Goal: Task Accomplishment & Management: Manage account settings

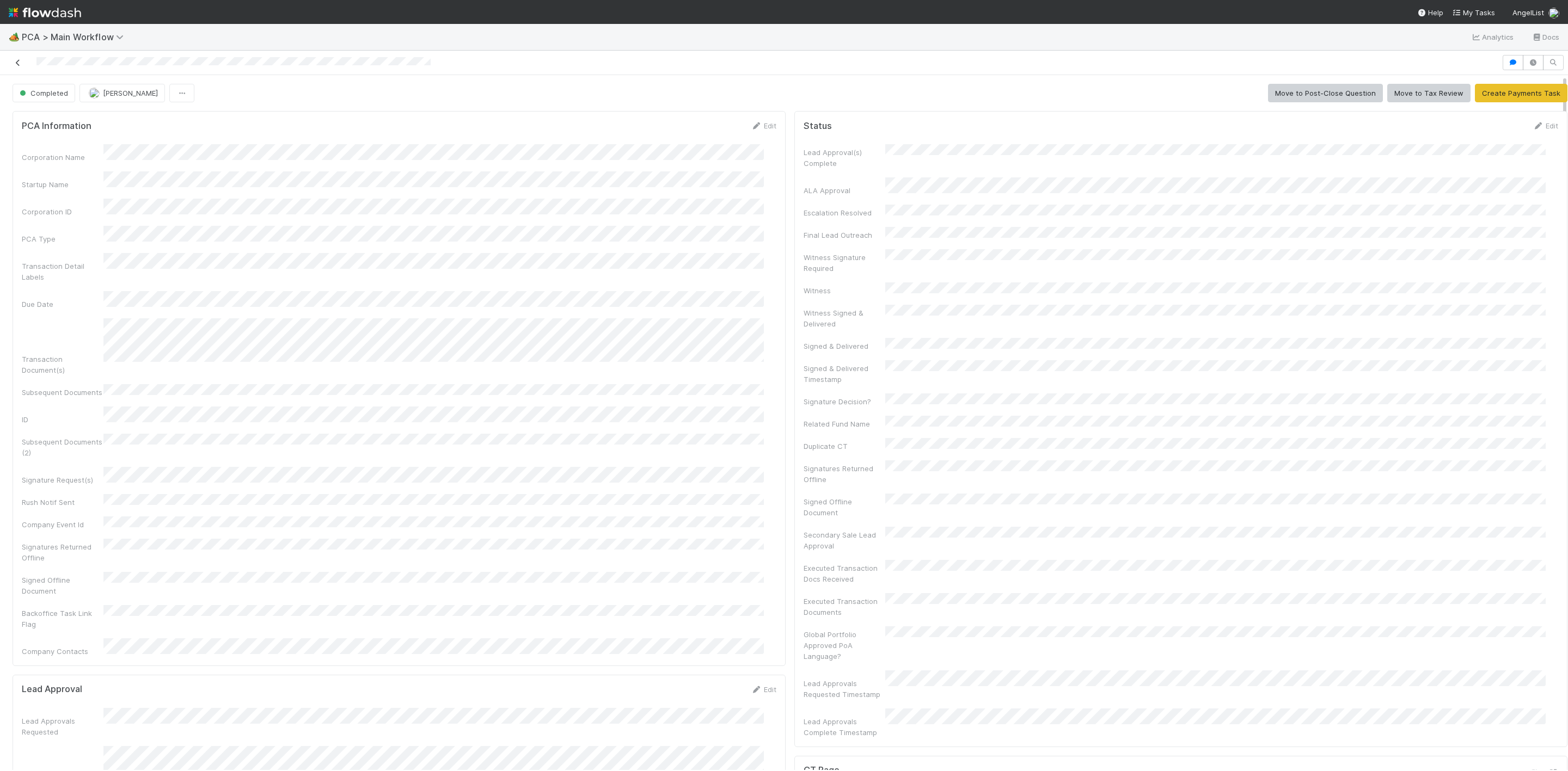
click at [15, 64] on icon at bounding box center [18, 63] width 11 height 7
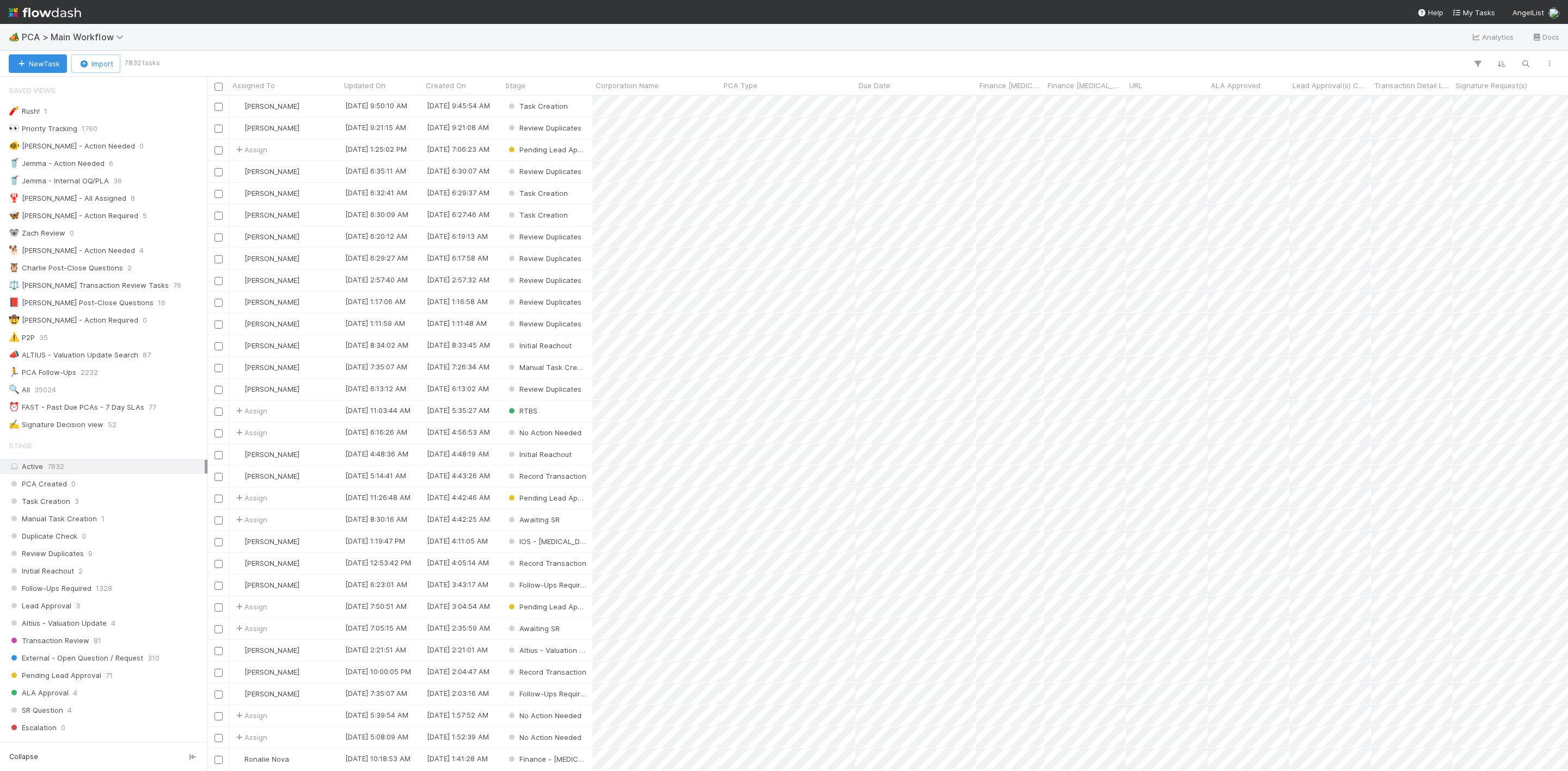
scroll to position [13, 13]
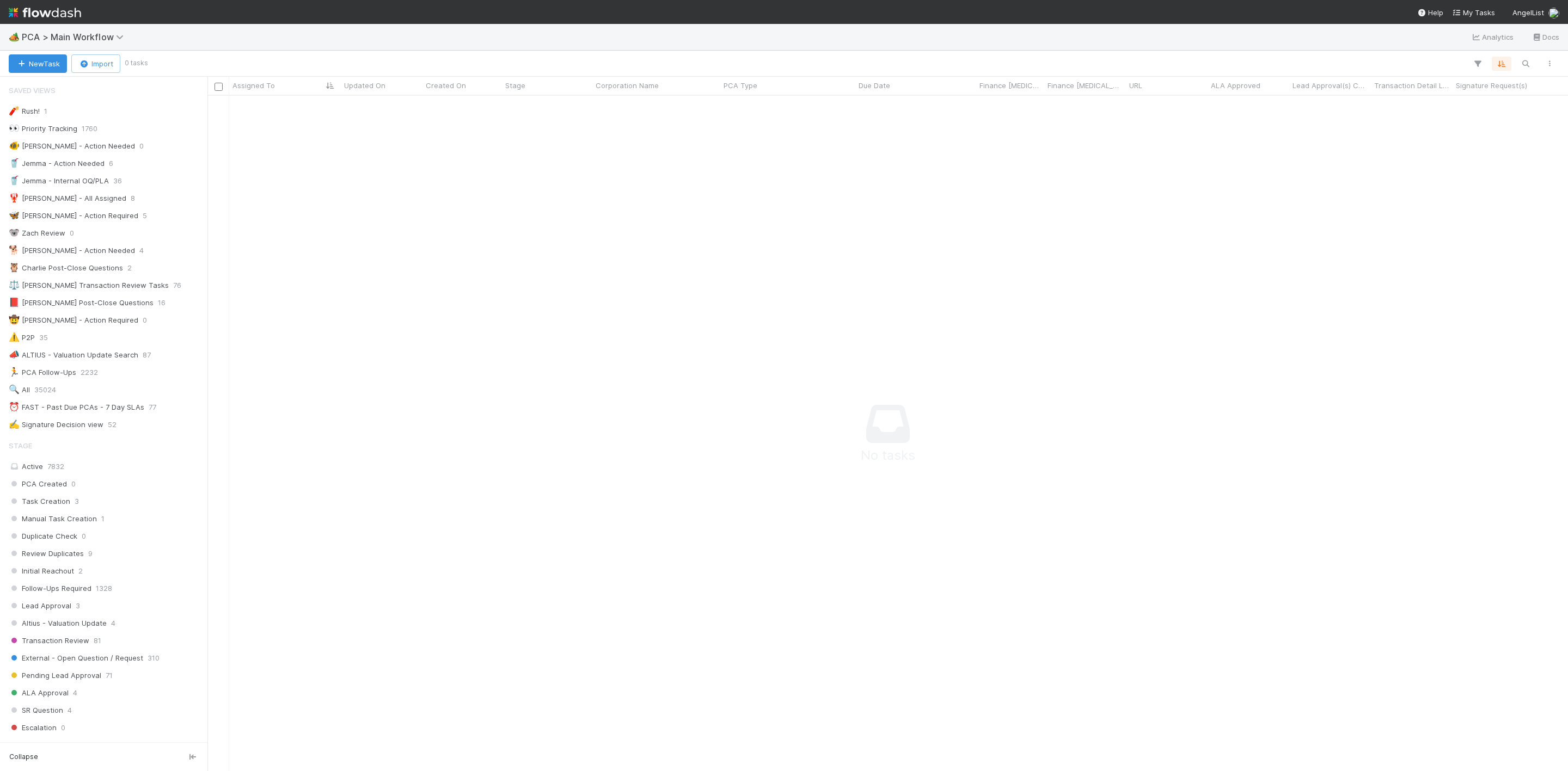
scroll to position [650, 1336]
click at [113, 410] on div "⏰ FAST - Past Due PCAs - 7 Day SLAs" at bounding box center [76, 408] width 136 height 14
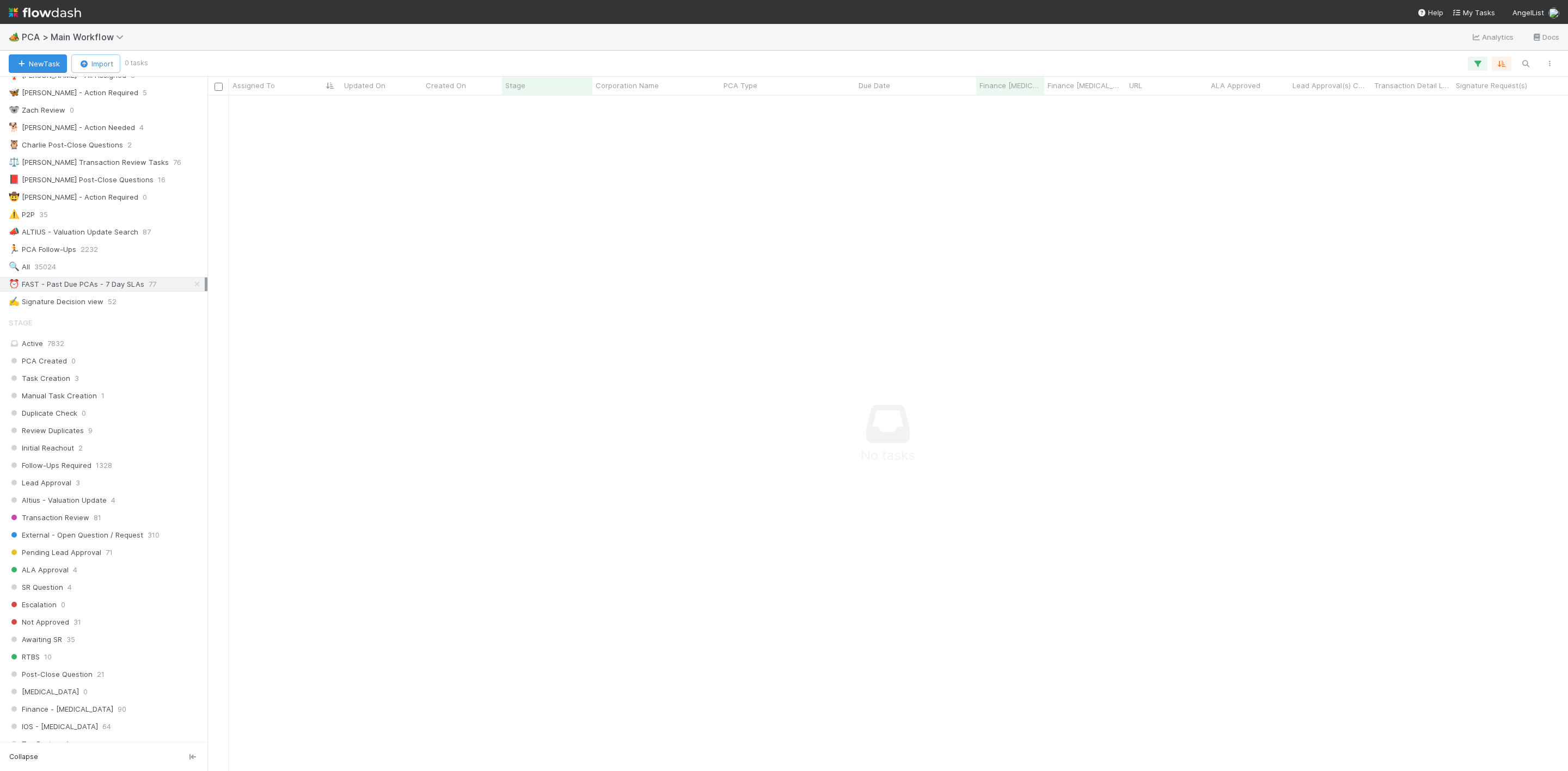
scroll to position [327, 0]
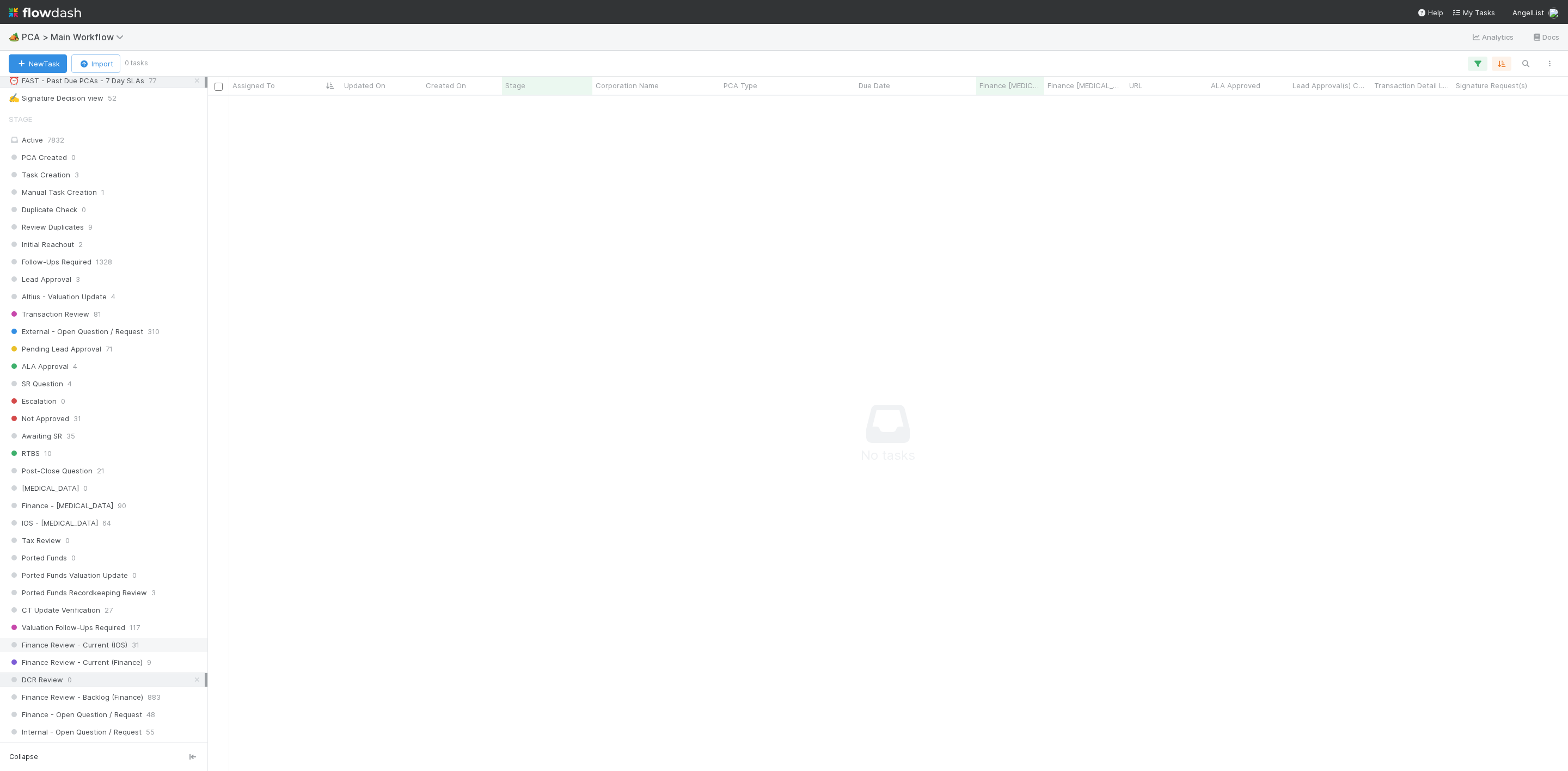
drag, startPoint x: 185, startPoint y: 708, endPoint x: 184, endPoint y: 675, distance: 33.0
click at [191, 684] on icon at bounding box center [197, 680] width 11 height 7
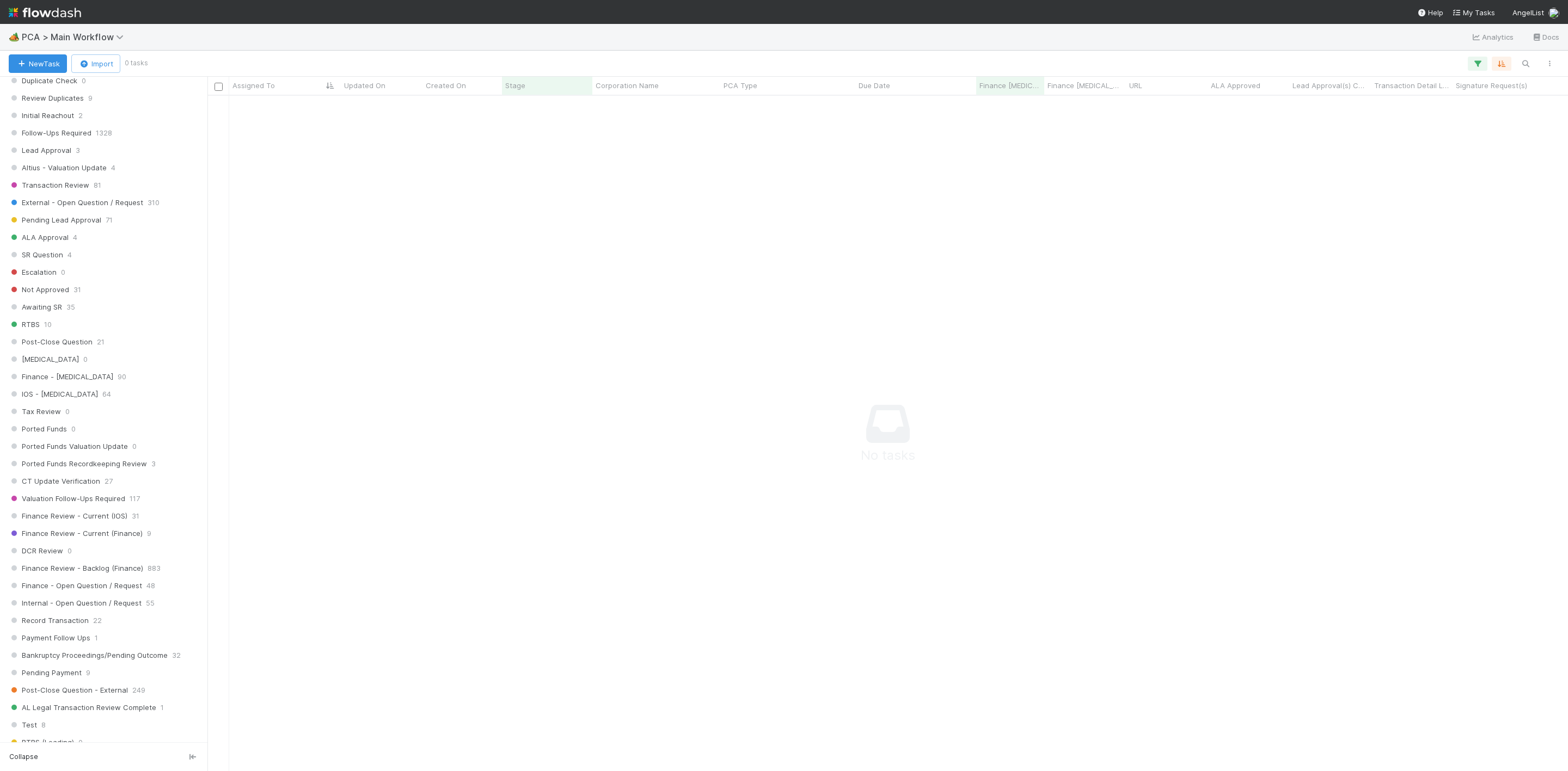
scroll to position [163, 0]
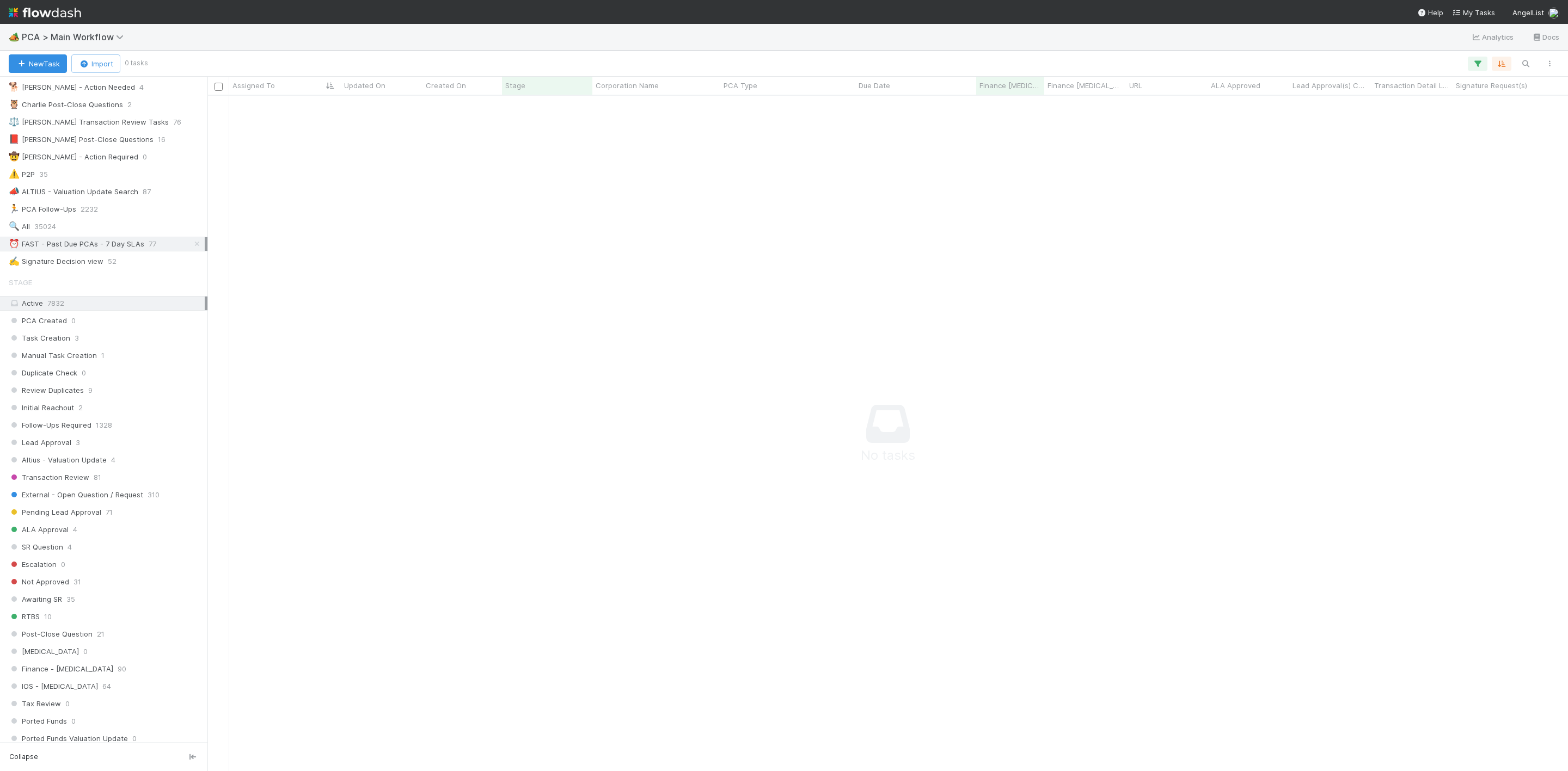
click at [107, 251] on div "⏰ FAST - Past Due PCAs - 7 Day SLAs" at bounding box center [76, 244] width 136 height 14
click at [1471, 64] on button "button" at bounding box center [1477, 63] width 20 height 14
click at [1529, 60] on div "Loading..." at bounding box center [784, 385] width 1568 height 771
click at [92, 231] on div "🔍 All 35024" at bounding box center [106, 227] width 196 height 14
click at [102, 251] on div "⏰ FAST - Past Due PCAs - 7 Day SLAs" at bounding box center [76, 244] width 136 height 14
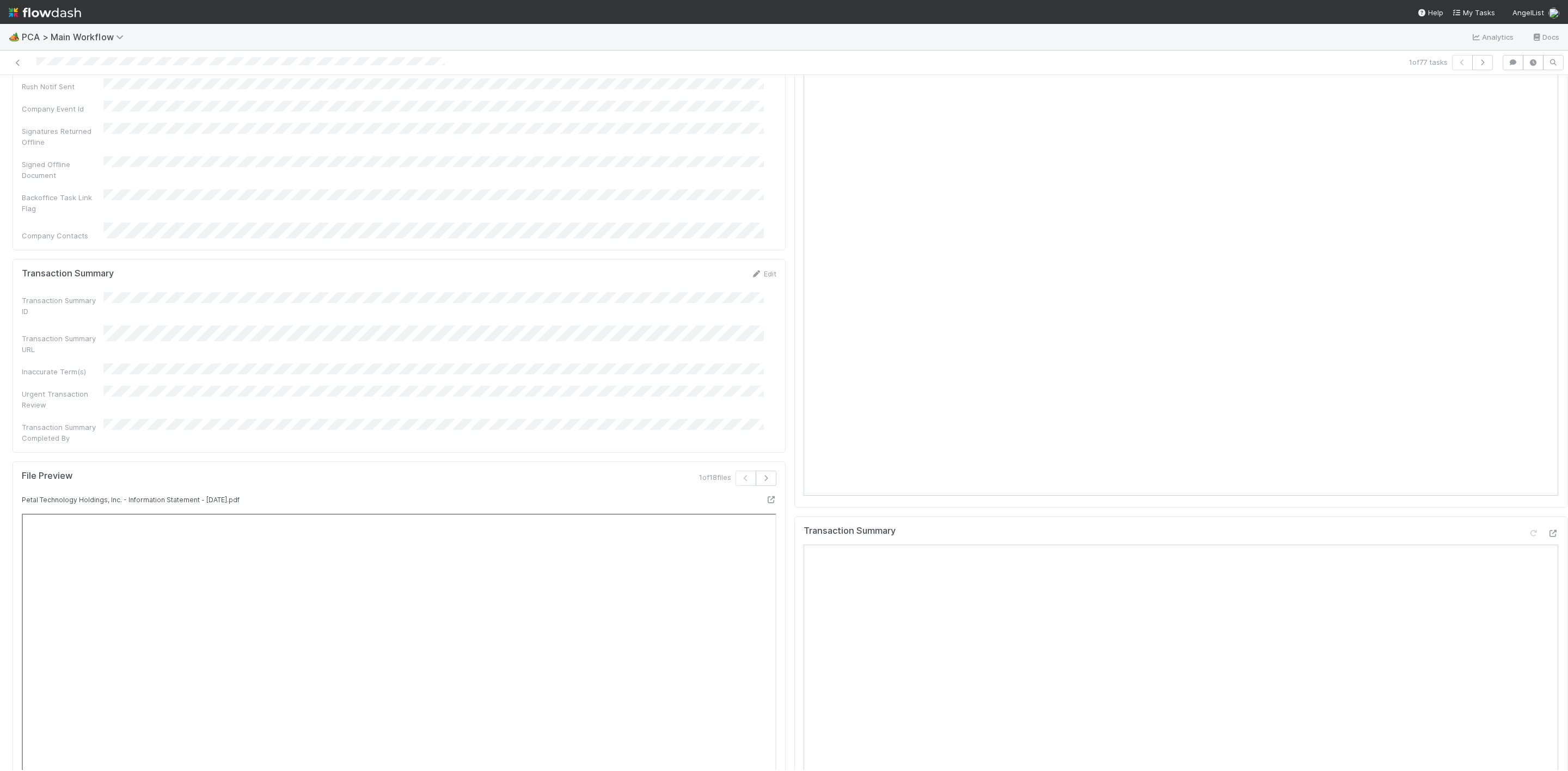
scroll to position [897, 0]
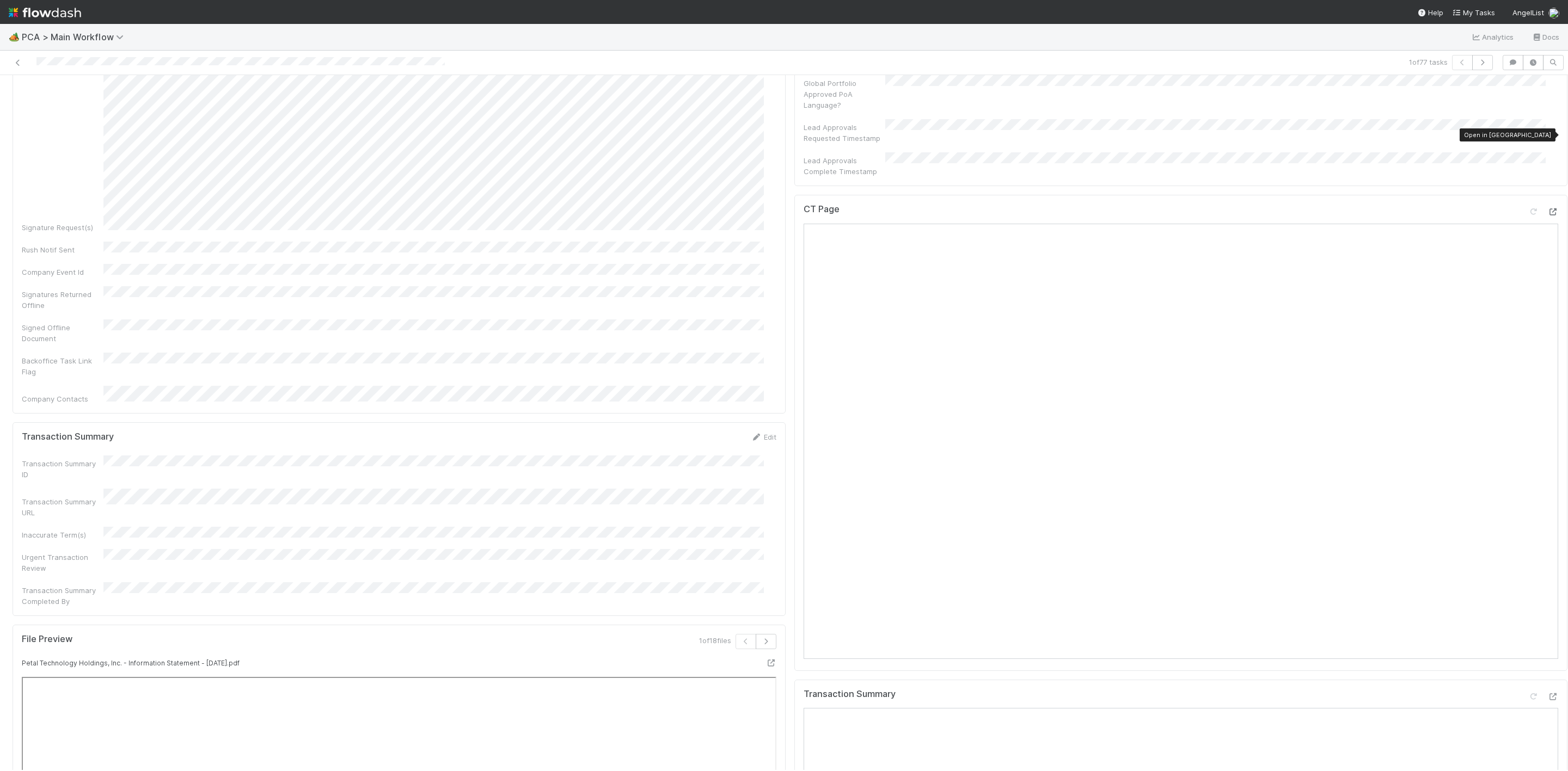
click at [1547, 208] on icon at bounding box center [1553, 212] width 11 height 7
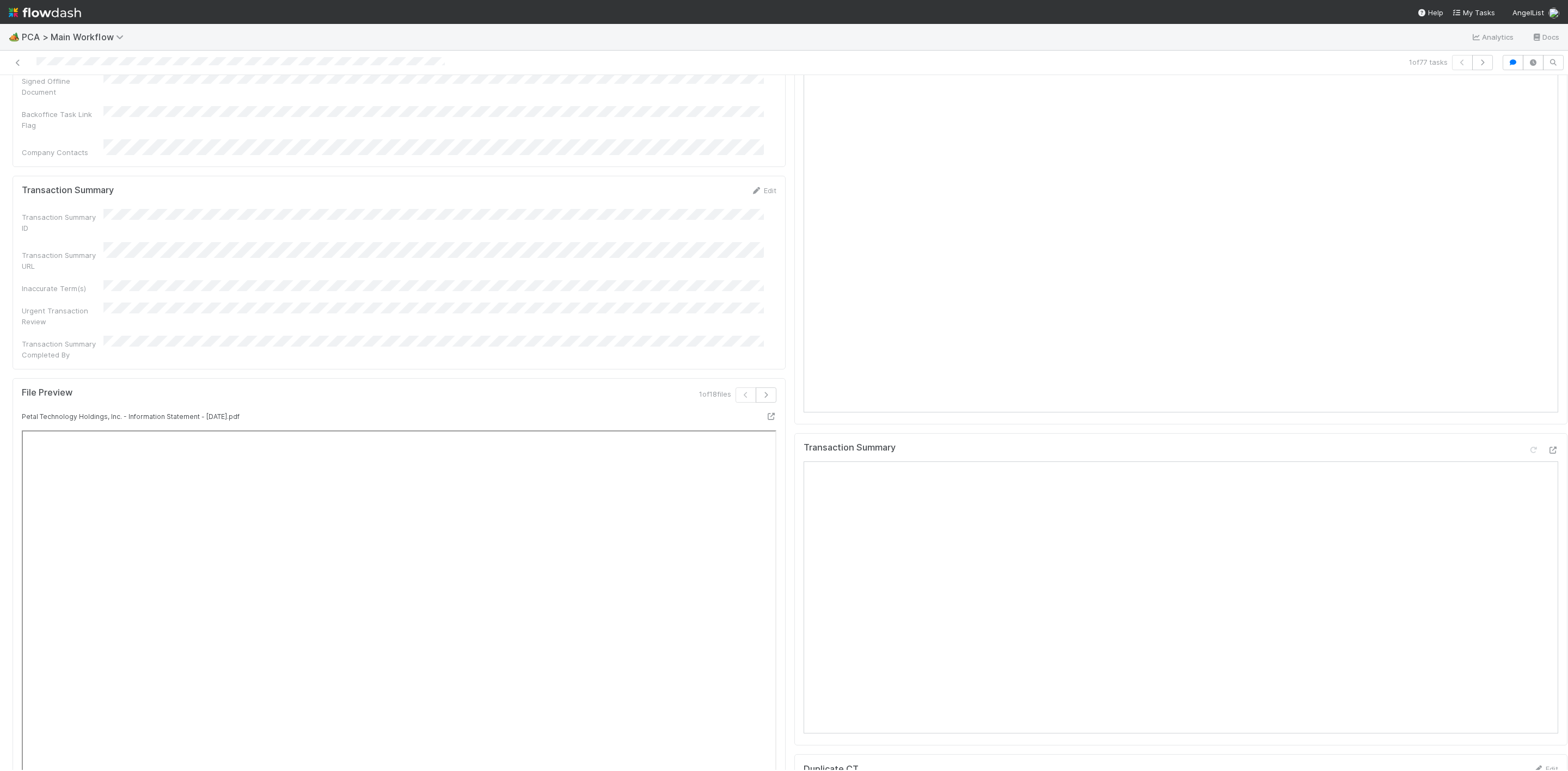
scroll to position [1224, 0]
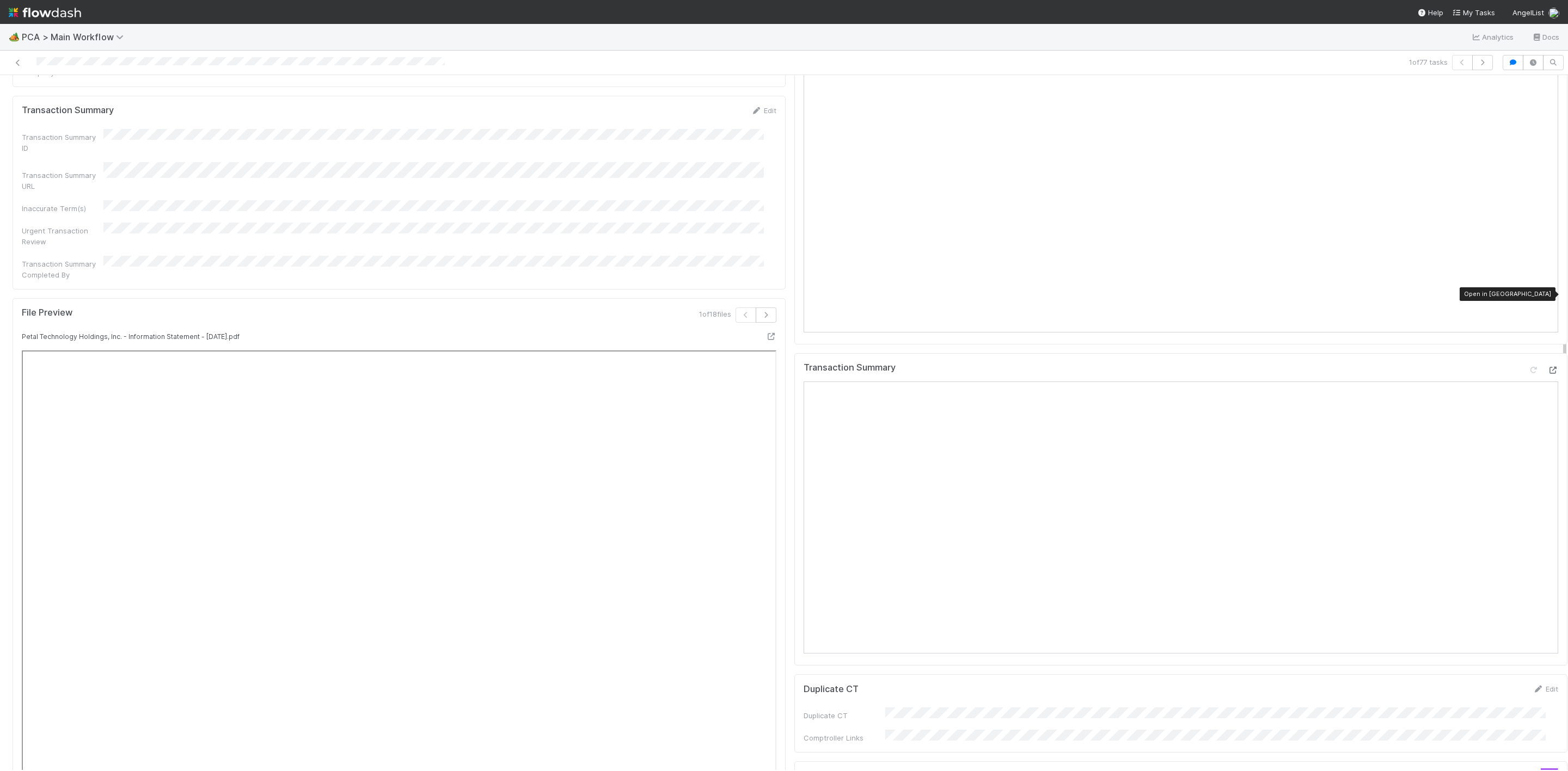
click at [1547, 367] on icon at bounding box center [1553, 371] width 11 height 7
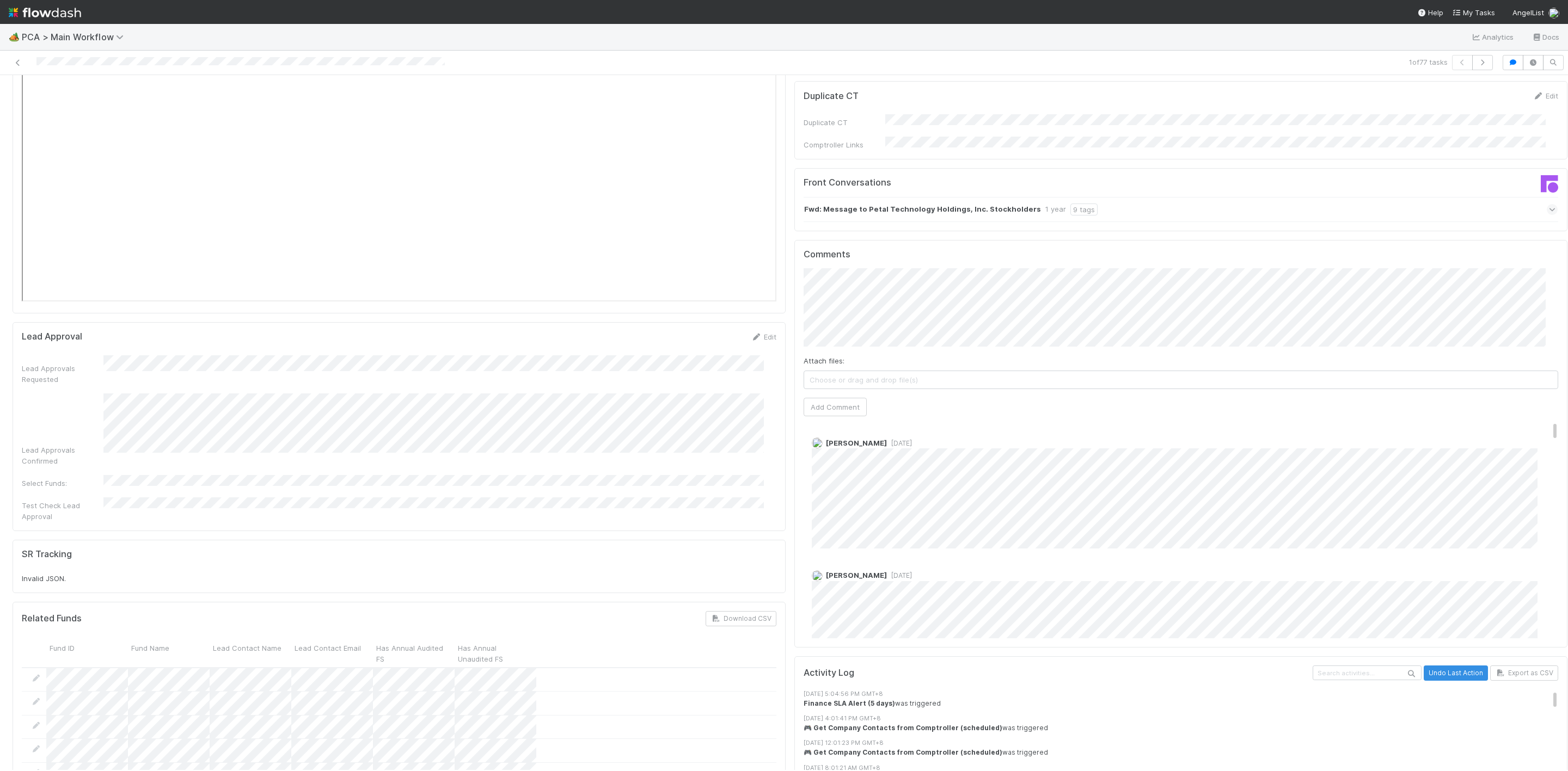
scroll to position [1796, 0]
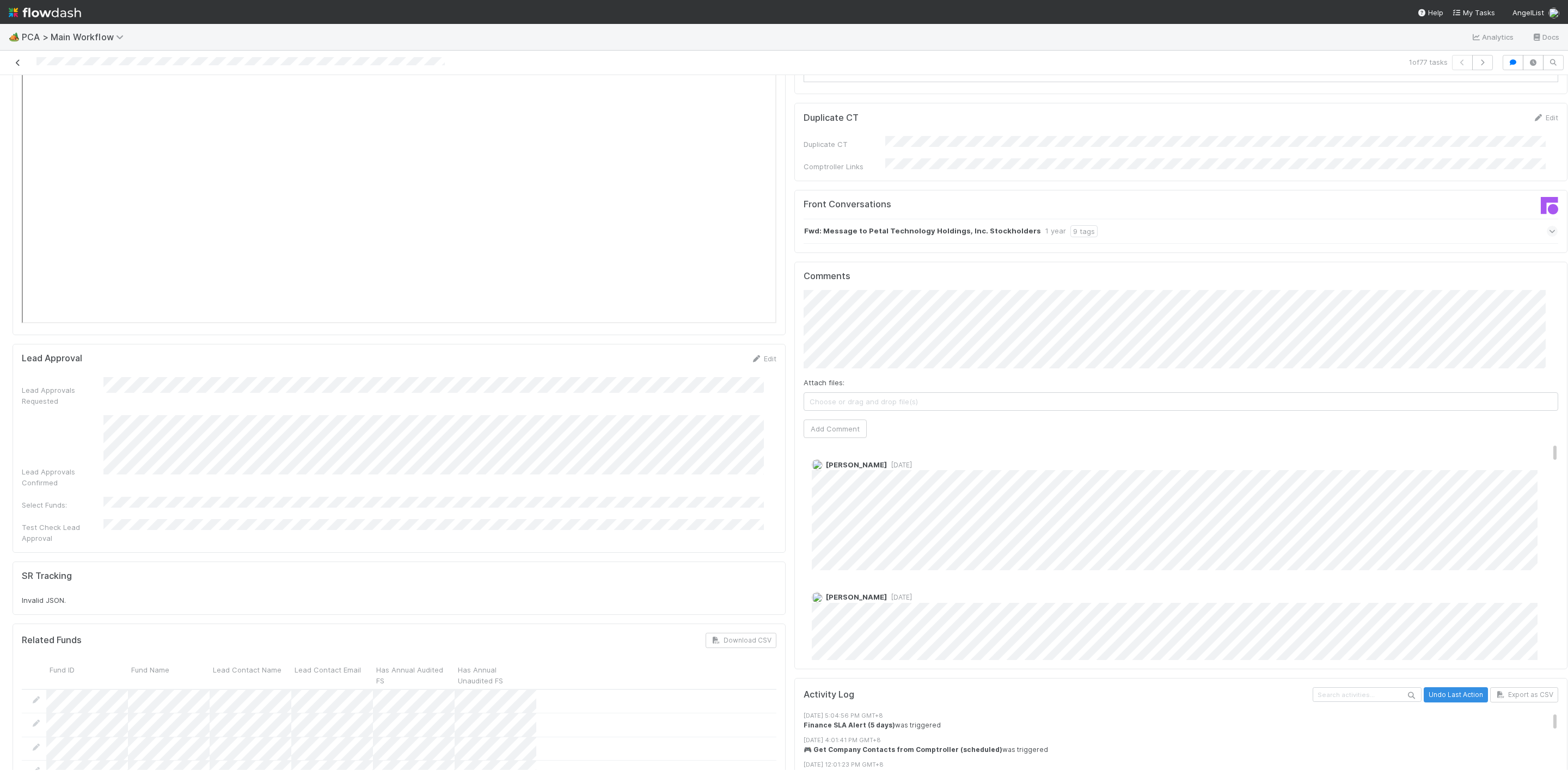
click at [19, 60] on icon at bounding box center [18, 63] width 11 height 7
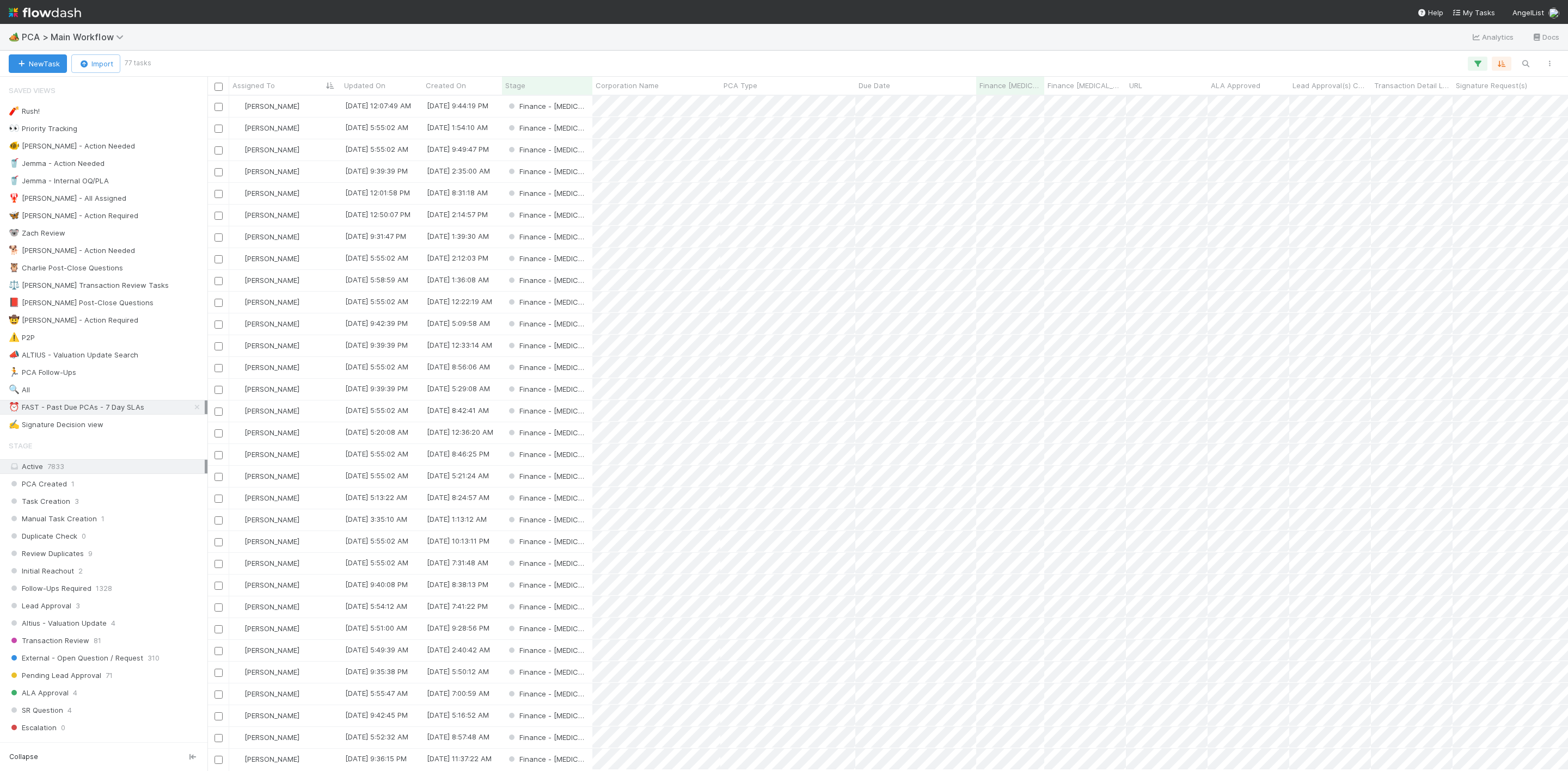
scroll to position [661, 1348]
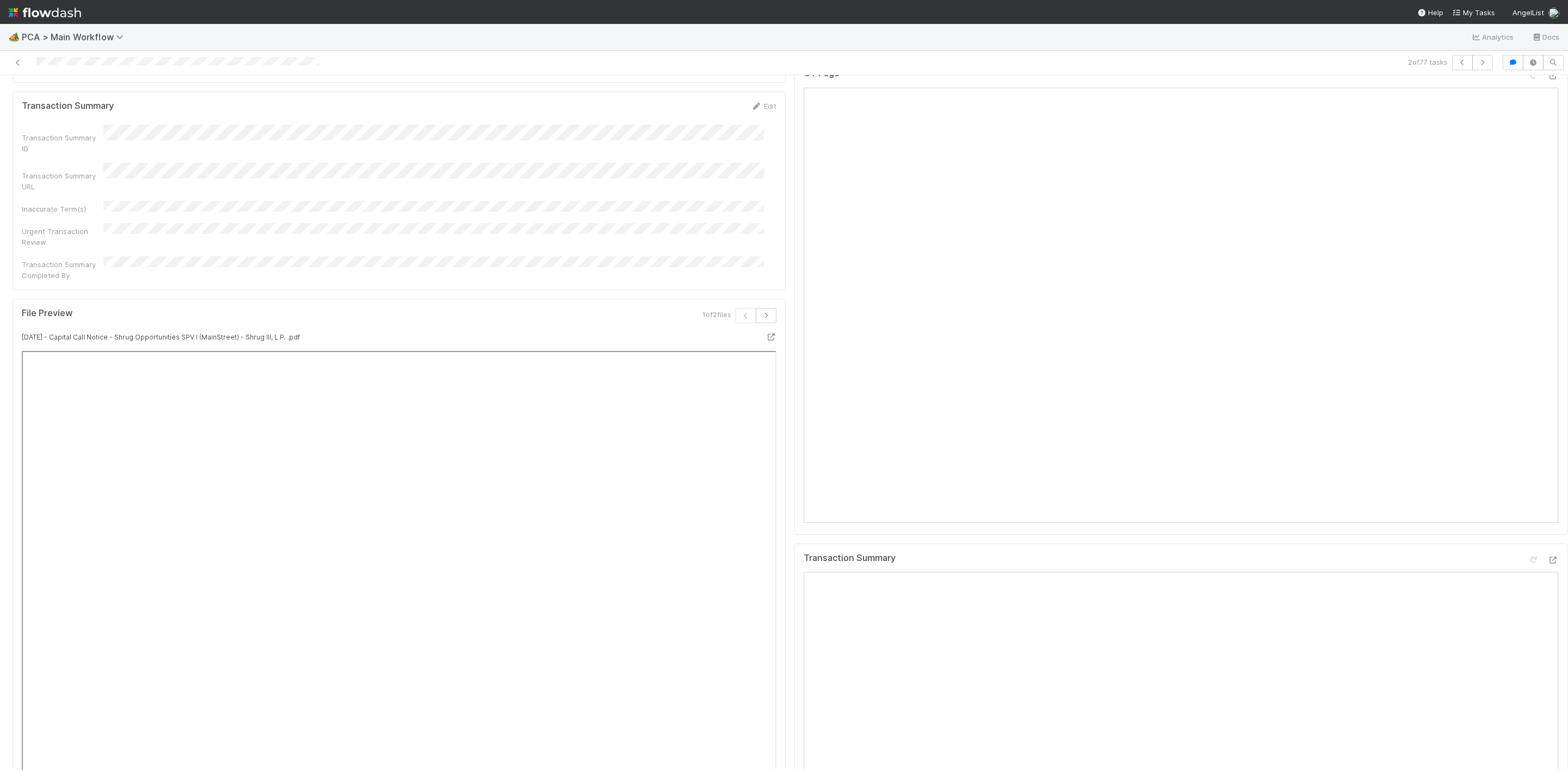
scroll to position [897, 0]
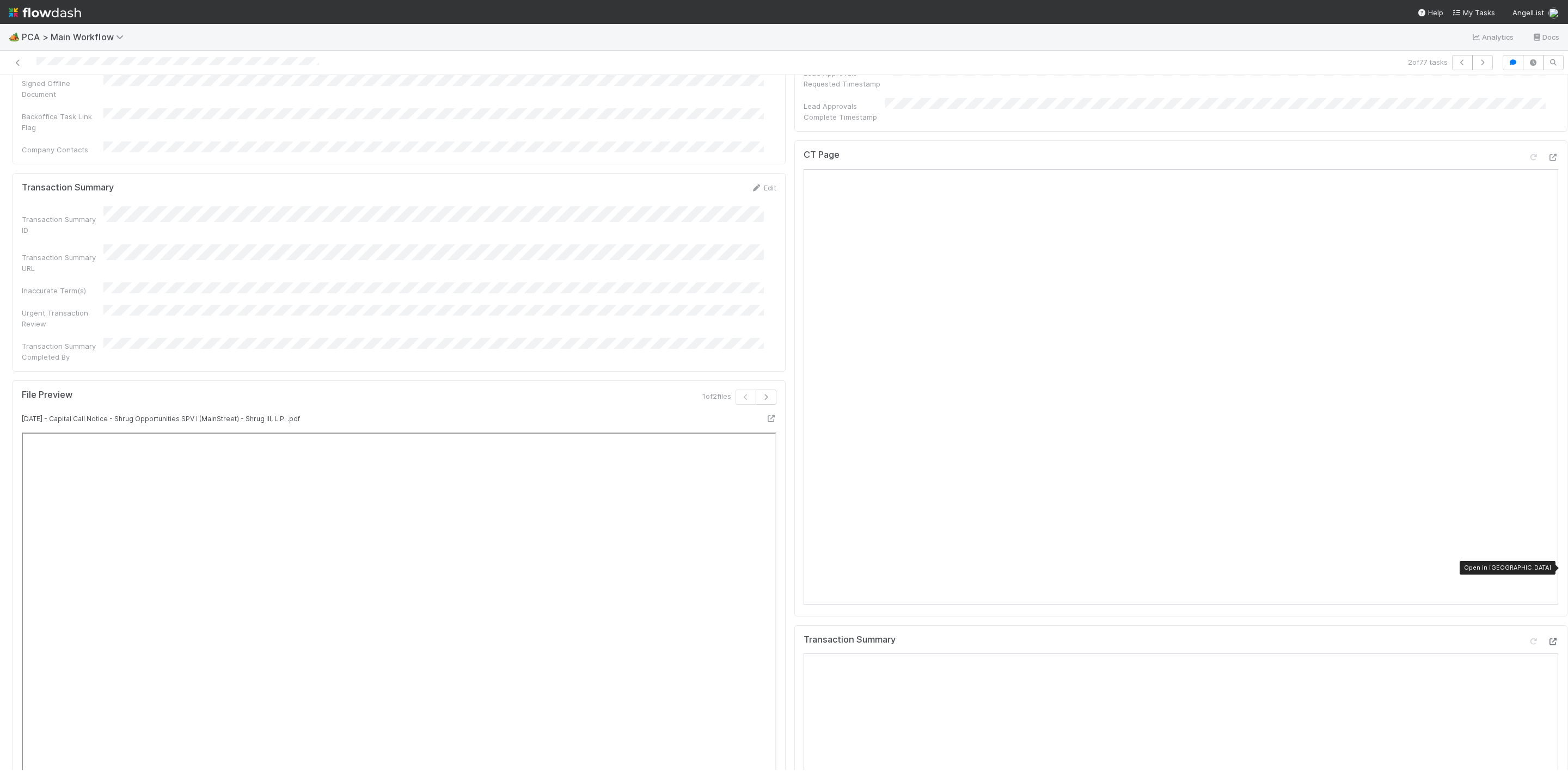
click at [1547, 638] on icon at bounding box center [1553, 642] width 11 height 7
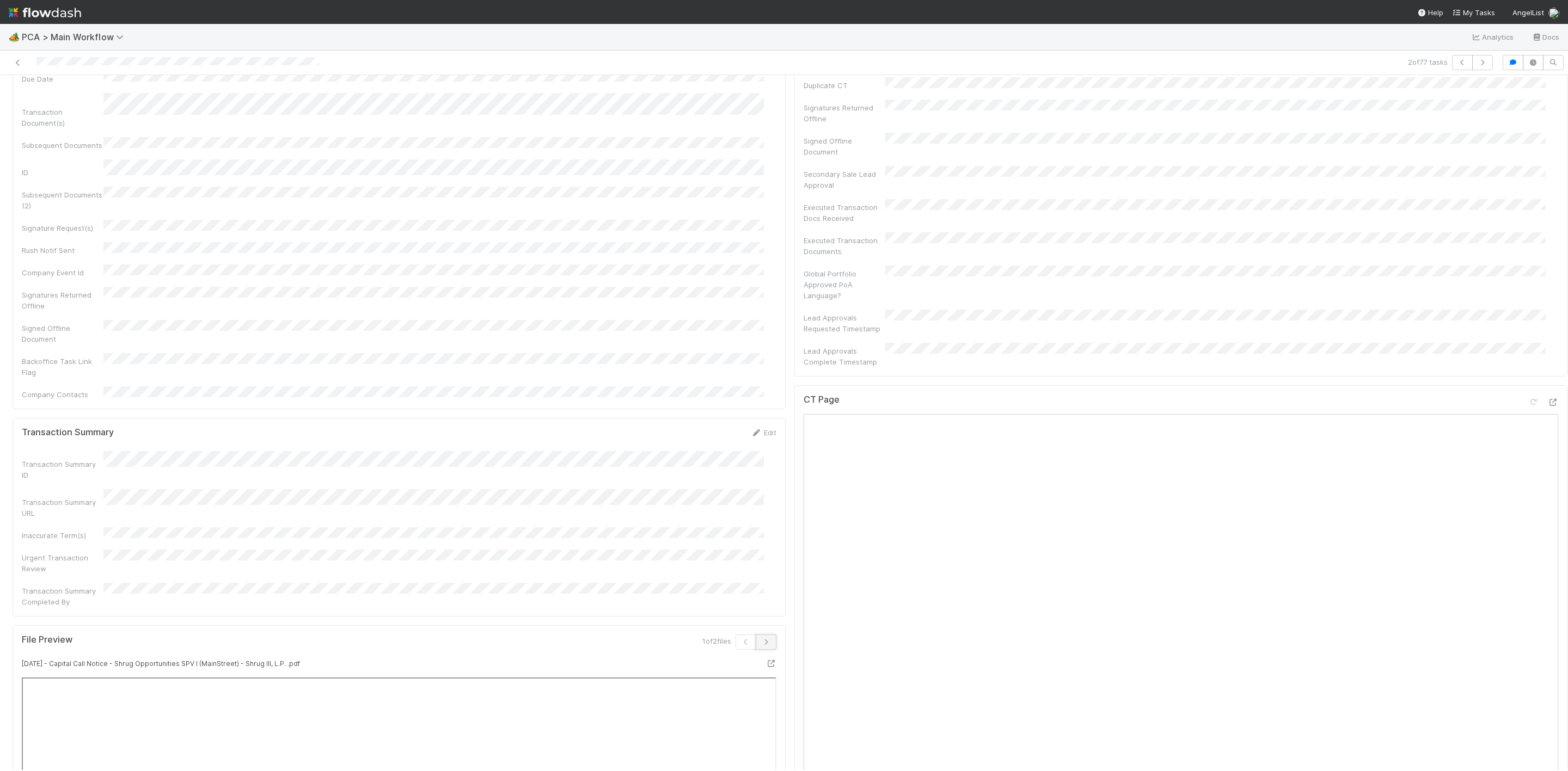
click at [760, 639] on icon "button" at bounding box center [766, 642] width 11 height 7
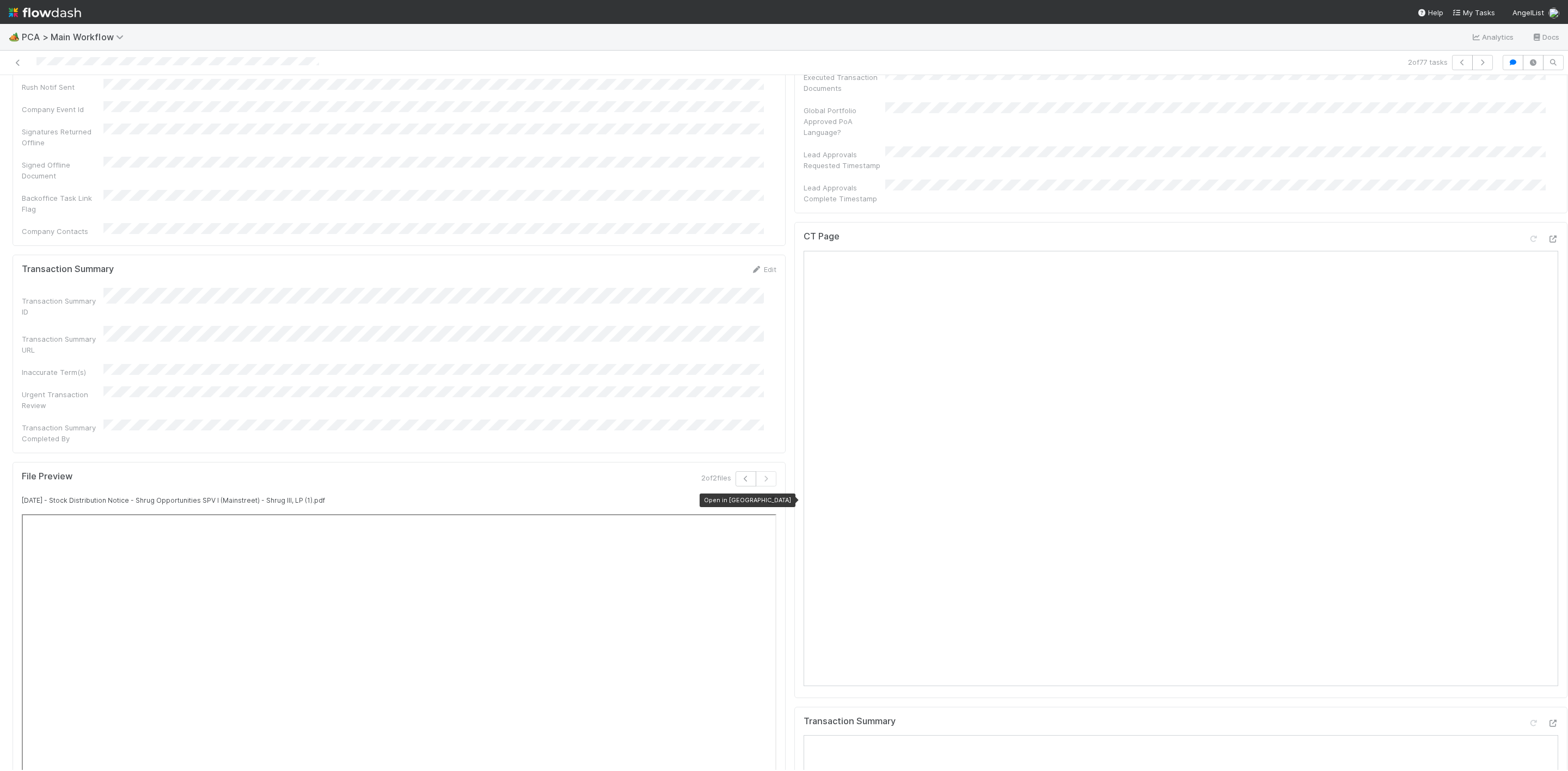
click at [766, 497] on icon at bounding box center [771, 500] width 11 height 7
click at [740, 476] on icon "button" at bounding box center [746, 479] width 11 height 7
click at [766, 497] on icon at bounding box center [771, 500] width 11 height 7
